Goal: Information Seeking & Learning: Learn about a topic

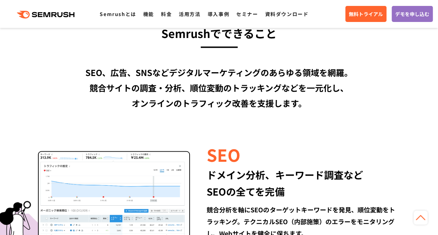
scroll to position [594, 0]
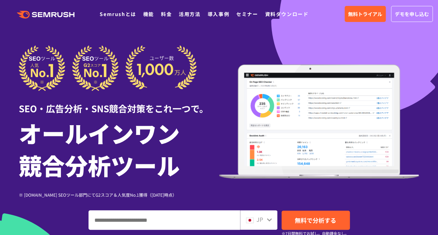
click at [105, 199] on div "SEO・広告分析・SNS競合対策をこれ一つで。 オールインワン 競合分析ツール ※ [DOMAIN_NAME] SEOツール部門にてG2スコア＆人気度No.1…" at bounding box center [219, 164] width 401 height 239
click at [99, 197] on div "※ [DOMAIN_NAME] SEOツール部門にてG2スコア＆人気度No.1獲得（[DATE]時点）" at bounding box center [119, 194] width 200 height 7
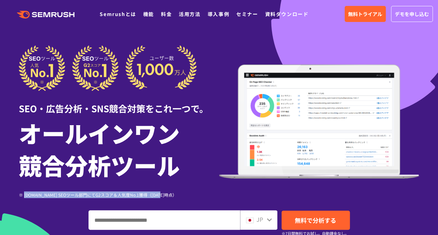
drag, startPoint x: 25, startPoint y: 195, endPoint x: 167, endPoint y: 194, distance: 142.2
click at [167, 194] on div "※ [DOMAIN_NAME] SEOツール部門にてG2スコア＆人気度No.1獲得（[DATE]時点）" at bounding box center [119, 194] width 200 height 7
copy div "[DOMAIN_NAME] SEOツール部門にてG2スコア＆人気度No.1獲得（[DATE]時点）"
